Goal: Task Accomplishment & Management: Manage account settings

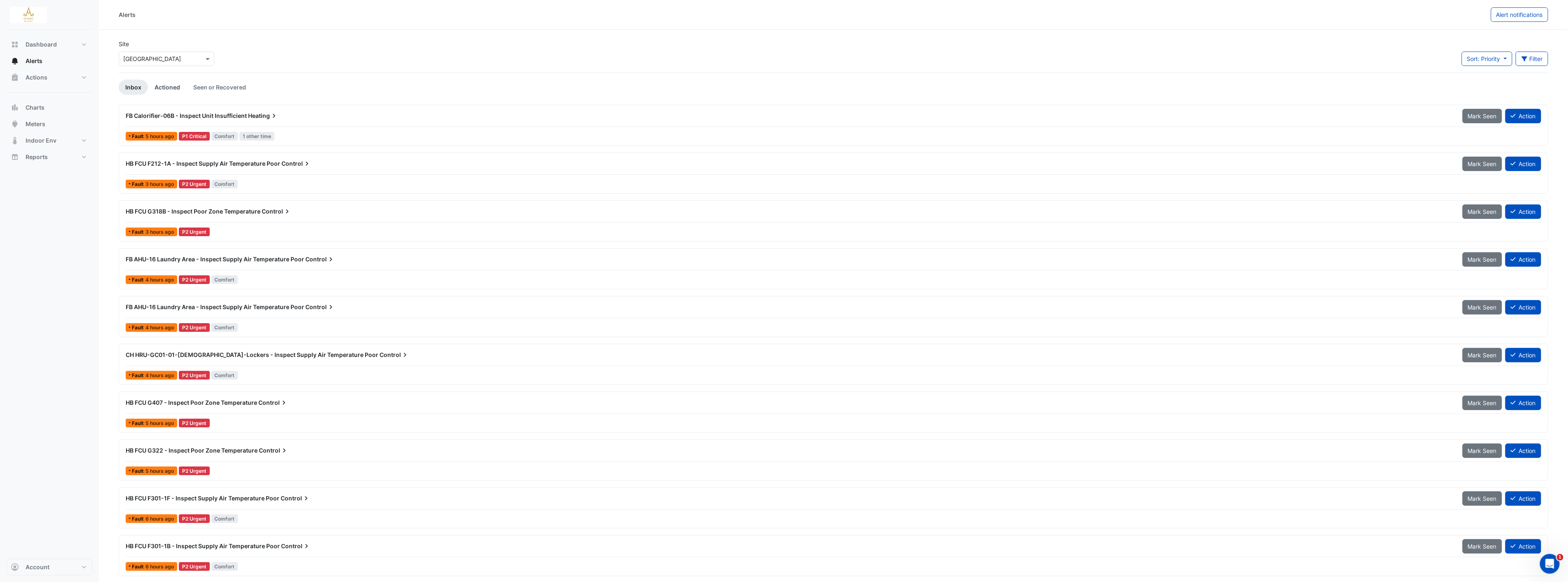
click at [159, 87] on link "Actioned" at bounding box center [167, 87] width 39 height 15
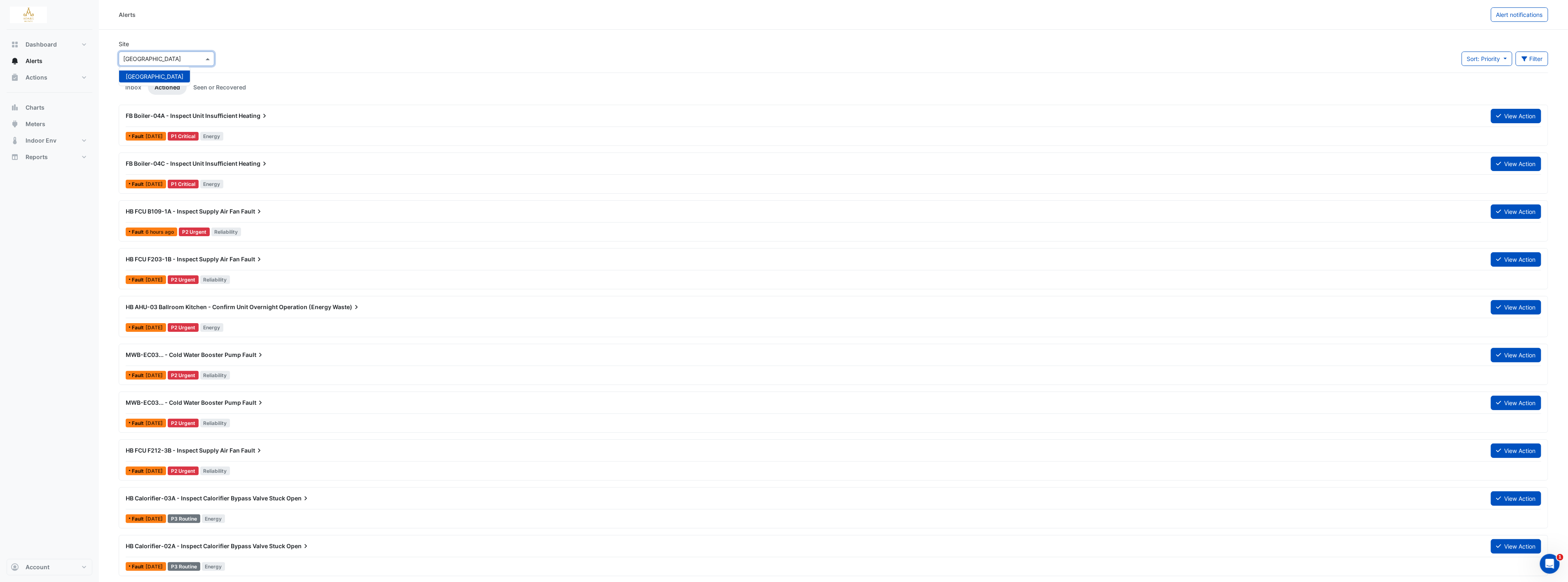
click at [158, 65] on div "Select a Site × [GEOGRAPHIC_DATA]" at bounding box center [166, 59] width 96 height 15
click at [355, 102] on app-alert-tickets "Site Select a Site × [GEOGRAPHIC_DATA] [GEOGRAPHIC_DATA] Sort: Priority Priorit…" at bounding box center [833, 535] width 1430 height 990
click at [233, 88] on link "Seen or Recovered" at bounding box center [220, 87] width 66 height 15
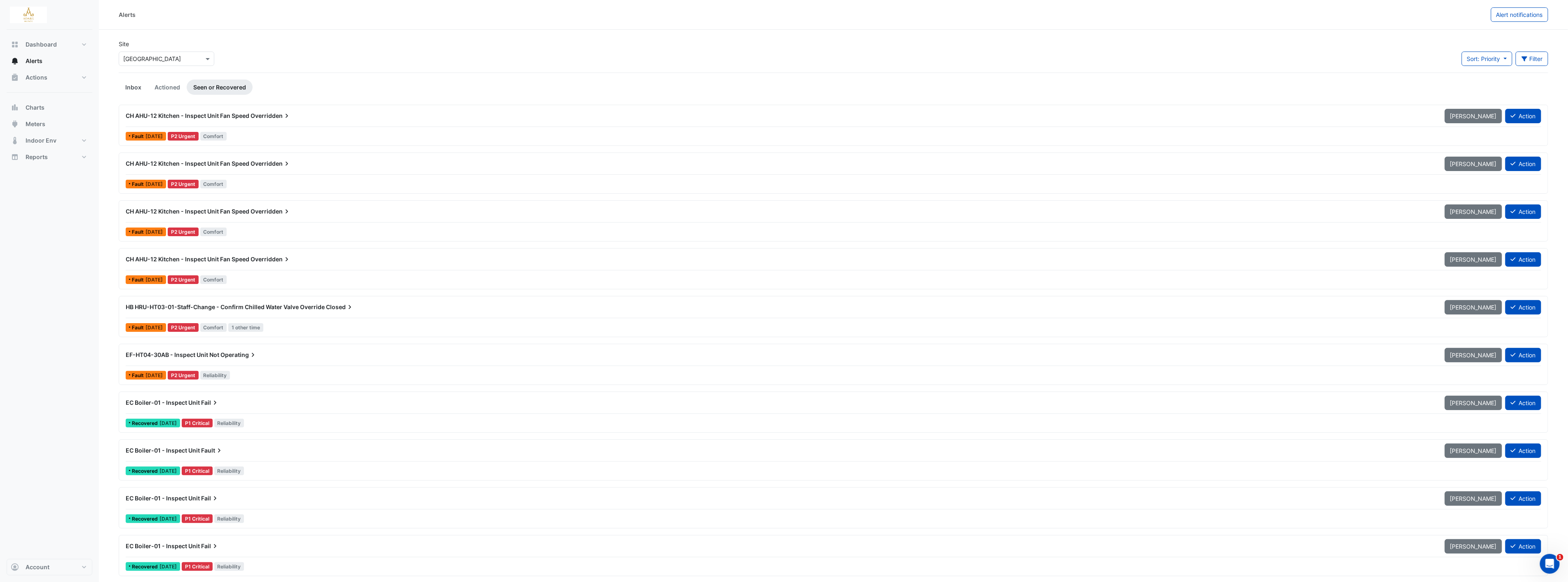
click at [132, 85] on link "Inbox" at bounding box center [133, 87] width 29 height 15
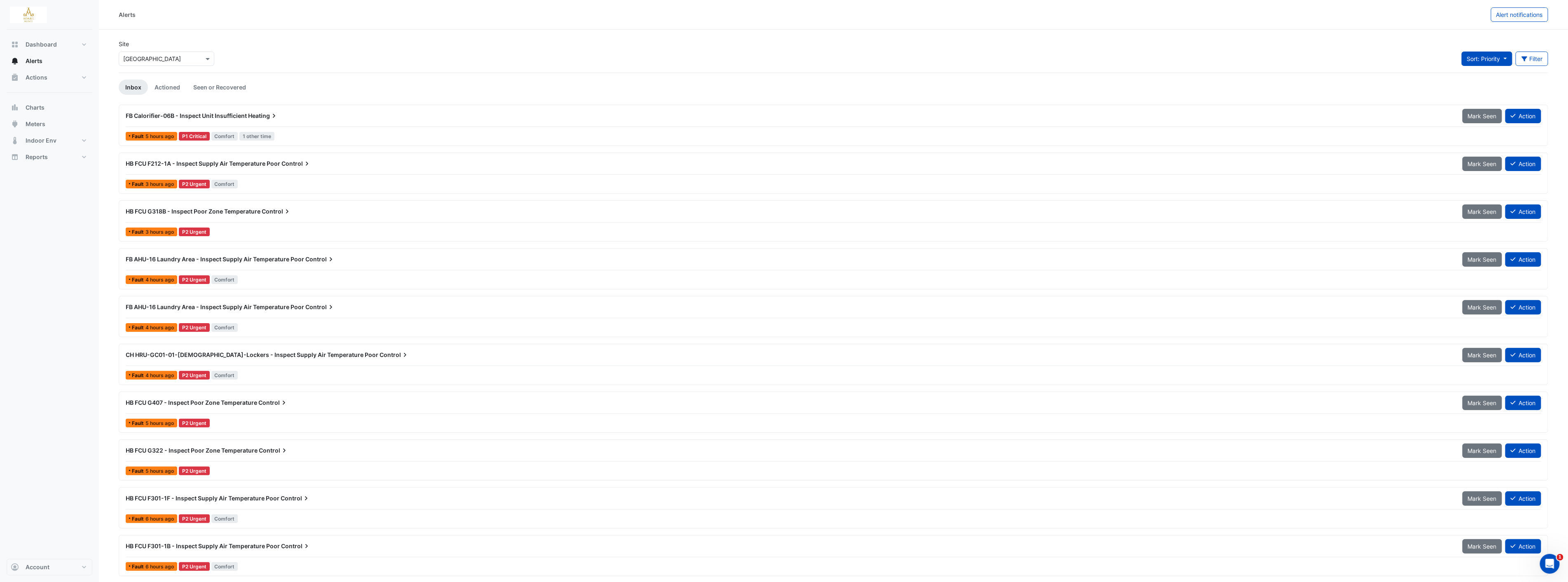
click at [786, 60] on span "Sort: Priority" at bounding box center [1483, 59] width 33 height 7
click at [786, 57] on button "Filter" at bounding box center [1532, 59] width 33 height 15
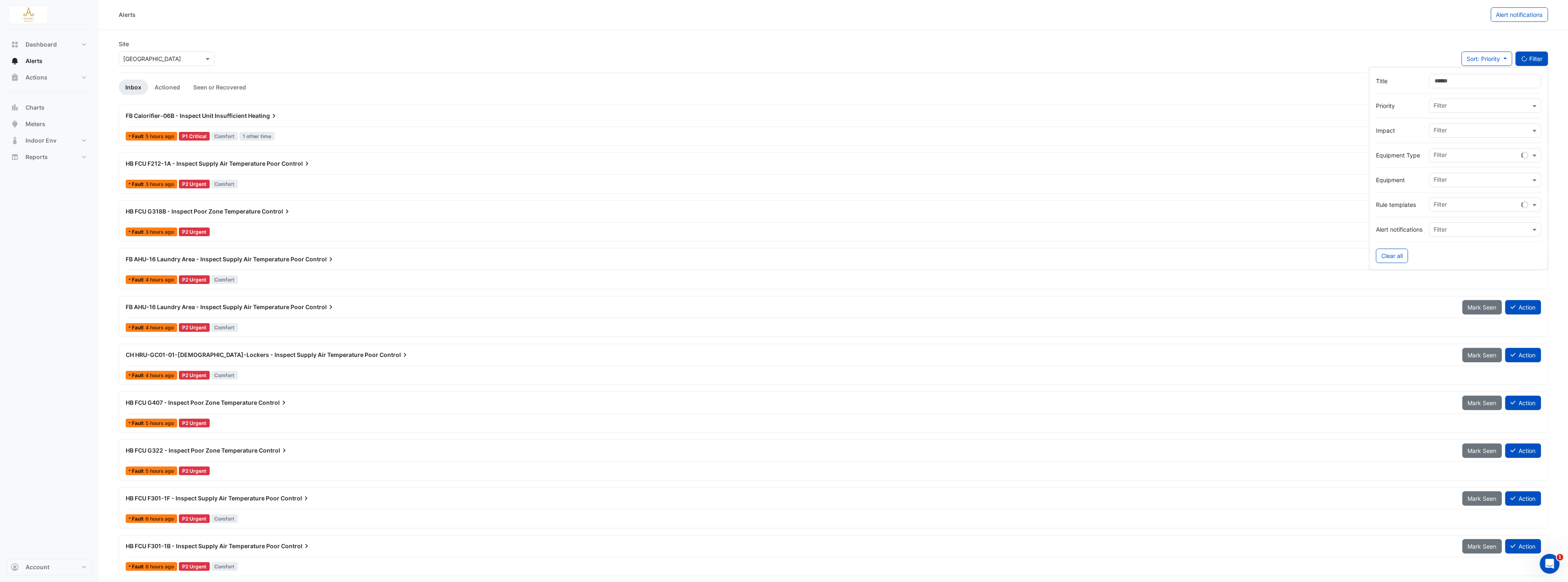
click at [786, 57] on button "Filter" at bounding box center [1532, 59] width 33 height 15
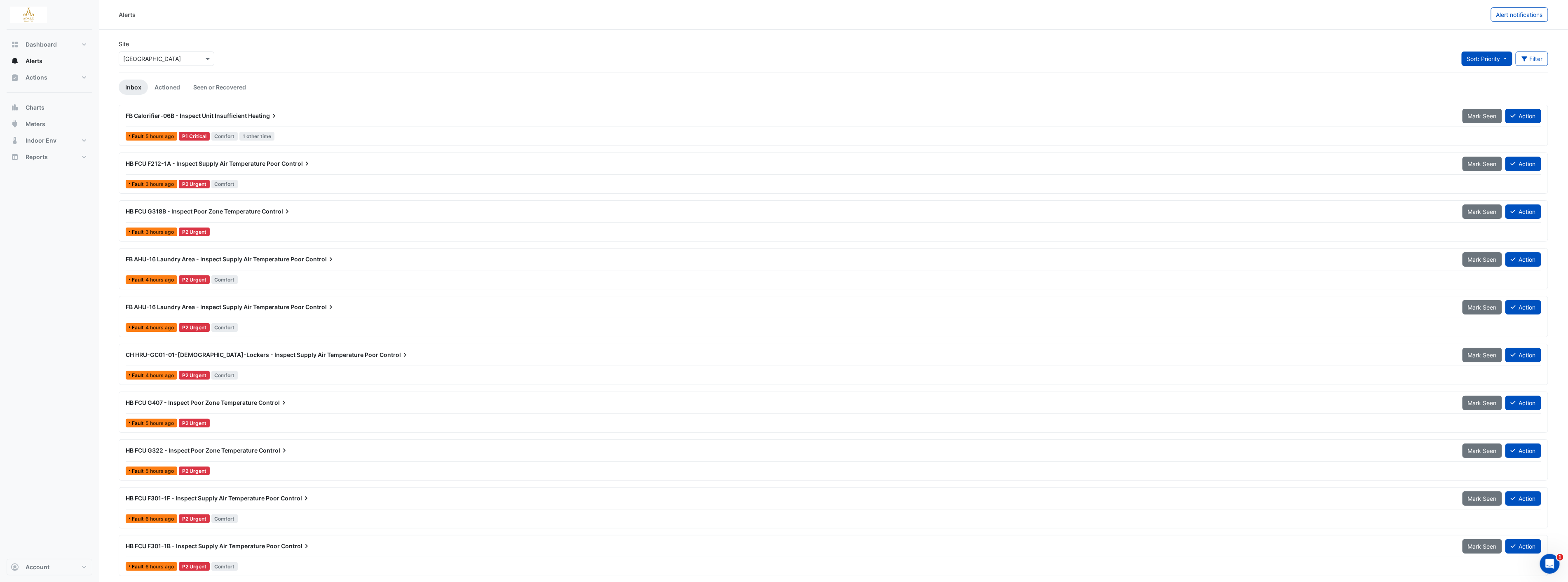
click at [786, 60] on span "Sort: Priority" at bounding box center [1483, 59] width 33 height 7
click at [786, 82] on ul "Inbox Actioned Seen or Recovered" at bounding box center [833, 87] width 1430 height 15
click at [545, 293] on div "FB Calorifier-06B - Inspect Unit Insufficient Heating Mark Seen Action Fault 5 …" at bounding box center [833, 463] width 1430 height 717
